Goal: Task Accomplishment & Management: Check status

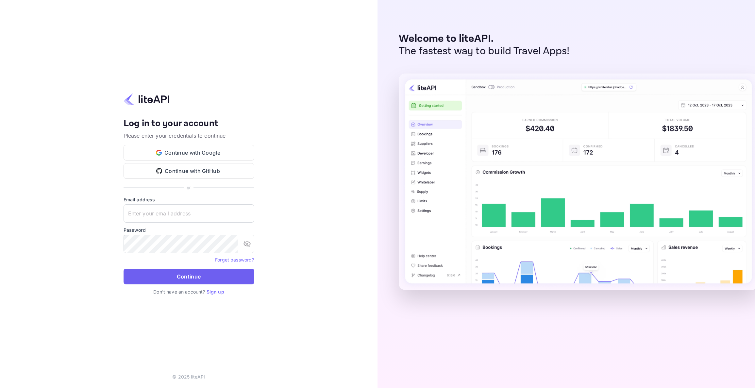
type input "[EMAIL_ADDRESS][DOMAIN_NAME]"
click at [190, 283] on button "Continue" at bounding box center [189, 277] width 131 height 16
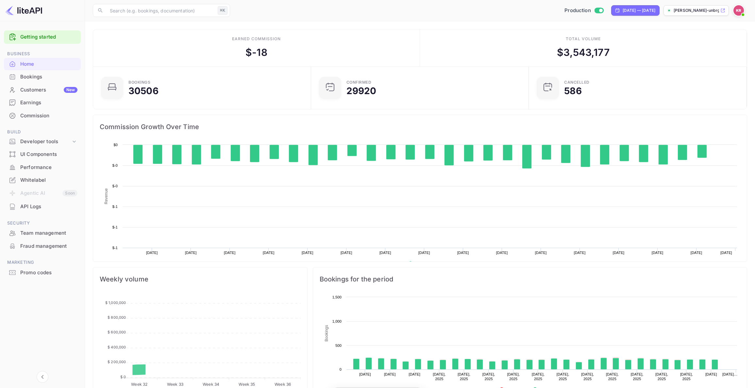
scroll to position [106, 214]
click at [37, 79] on div "Bookings" at bounding box center [48, 77] width 57 height 8
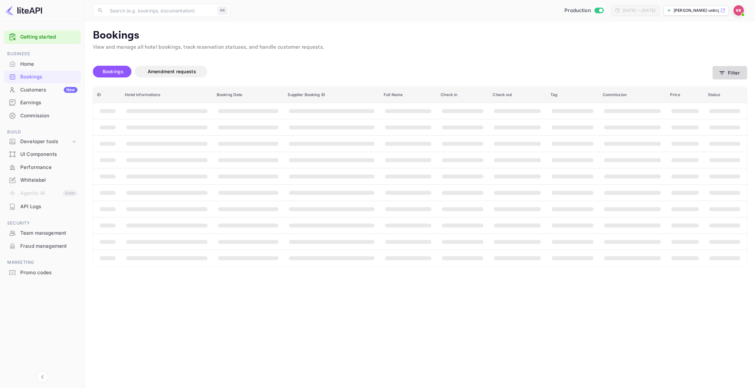
click at [729, 74] on button "Filter" at bounding box center [730, 72] width 35 height 13
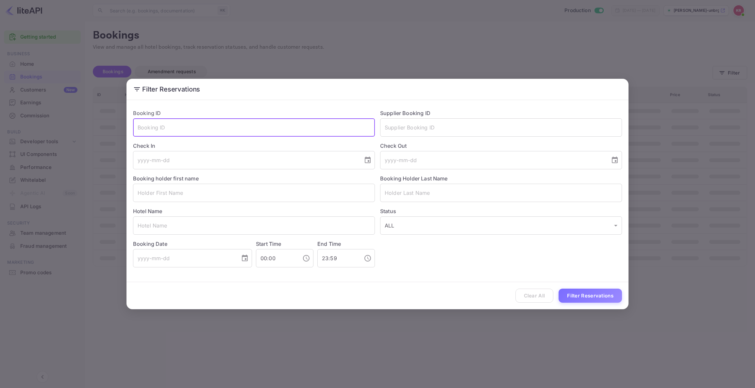
click at [147, 131] on input "text" at bounding box center [254, 127] width 242 height 18
paste input "sWpGpddjZ"
click at [140, 128] on input "sWpGpddjZ" at bounding box center [254, 127] width 242 height 18
type input "sWpGpddjZ"
click at [602, 291] on button "Filter Reservations" at bounding box center [590, 296] width 63 height 14
